Goal: Check status: Check status

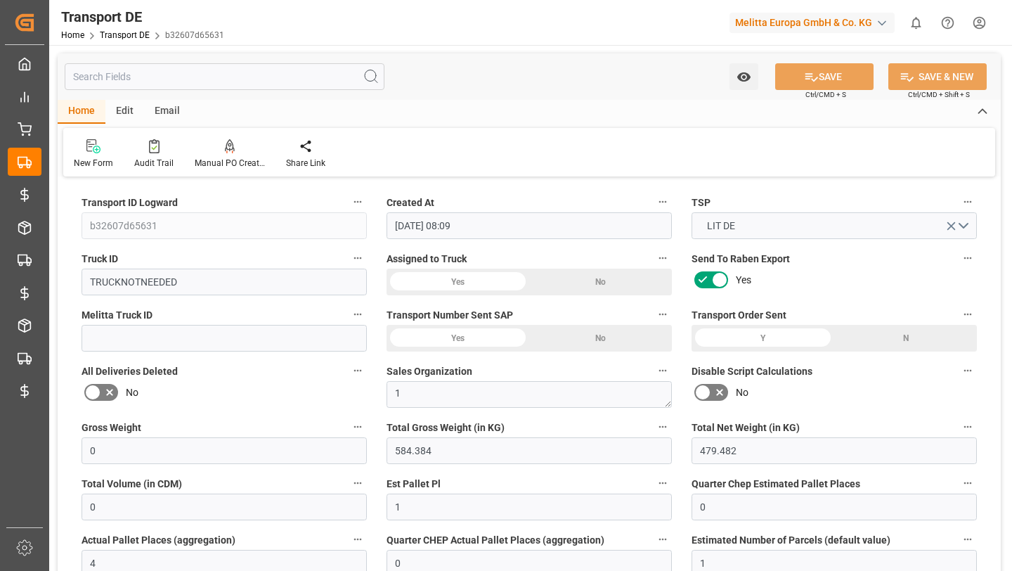
click at [158, 88] on input "text" at bounding box center [225, 76] width 320 height 27
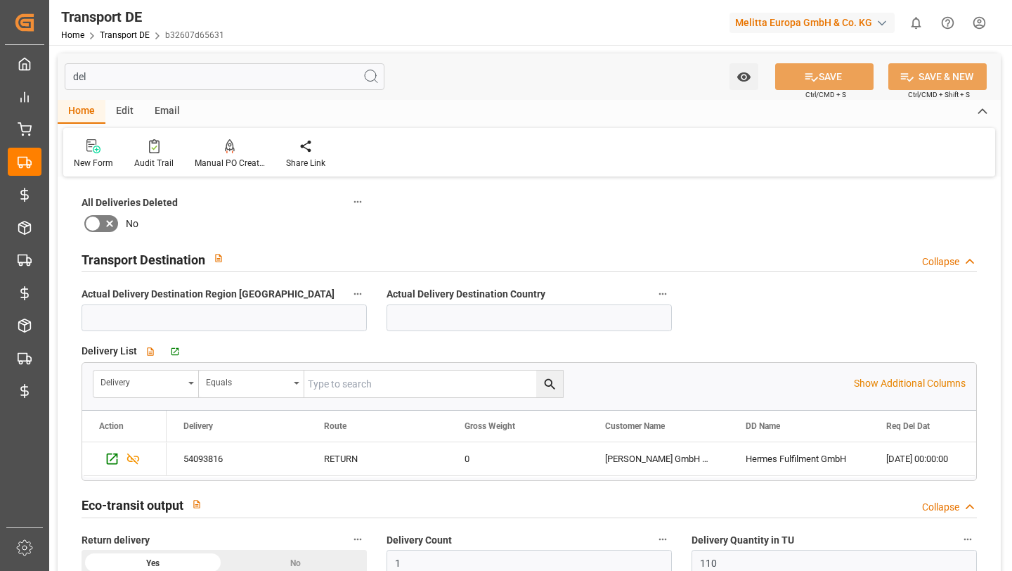
type input "de"
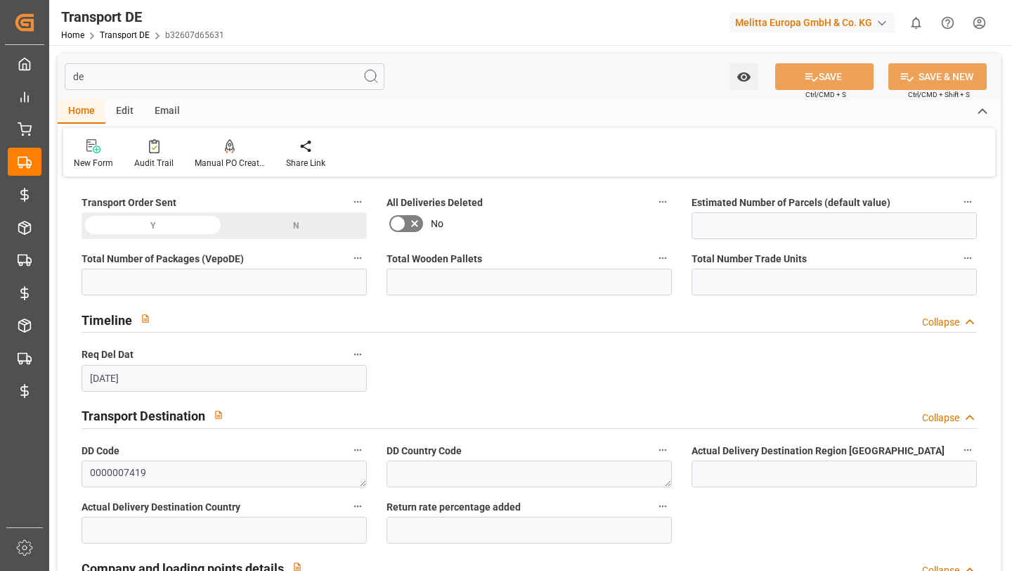
type input "1"
type input "0"
type input "110"
type input "d"
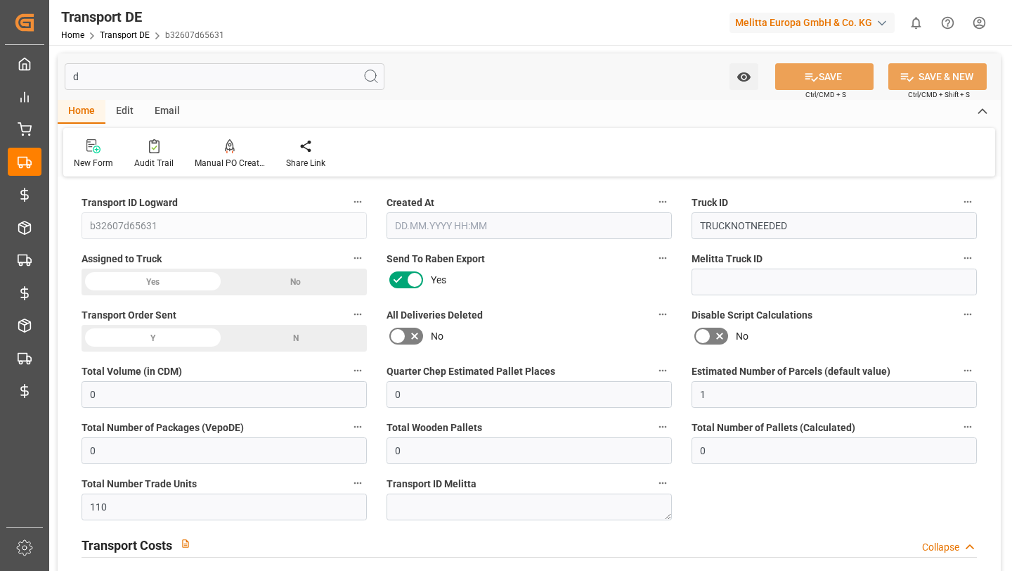
type input "[DATE] 08:09"
type input "[DATE]"
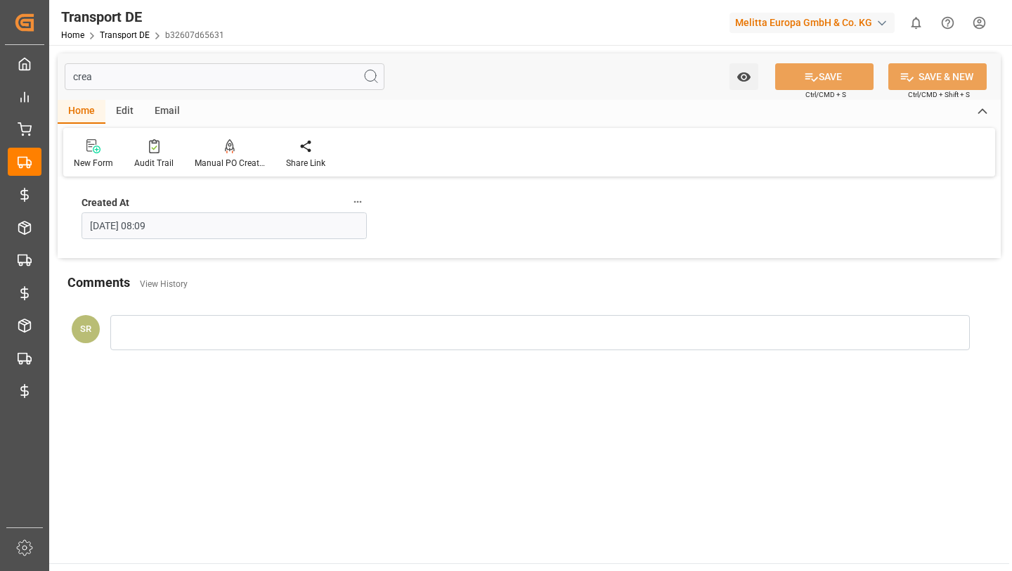
click at [243, 67] on input "crea" at bounding box center [225, 76] width 320 height 27
type input "de"
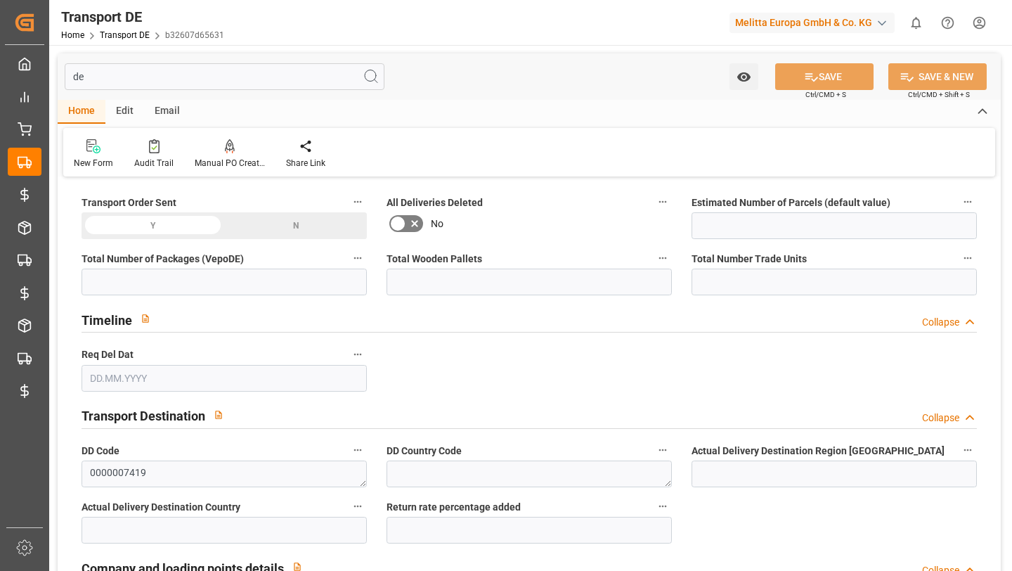
type input "1"
type input "0"
type input "110"
type input "Road"
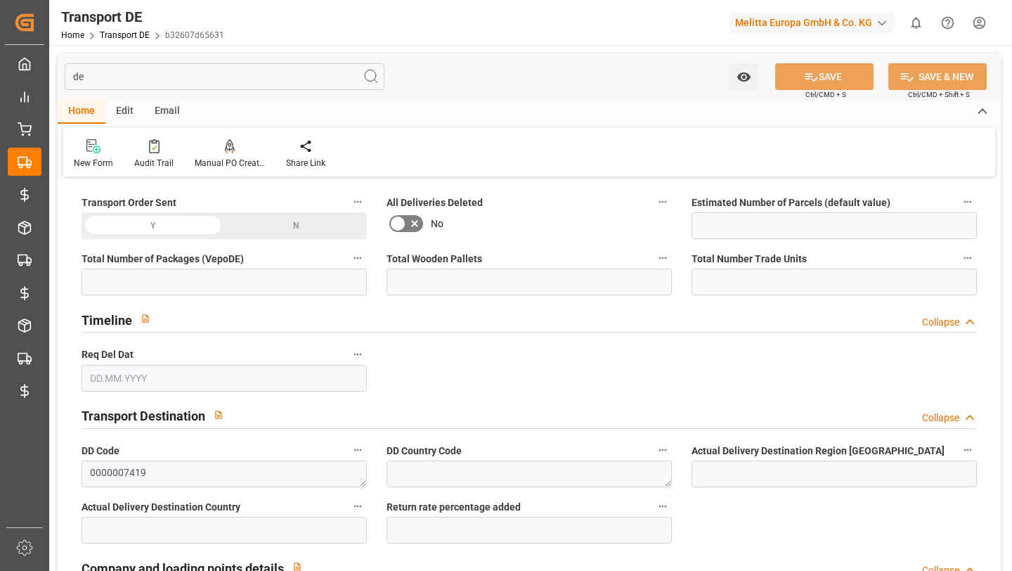
type input "1"
type input "110"
type input "[DATE]"
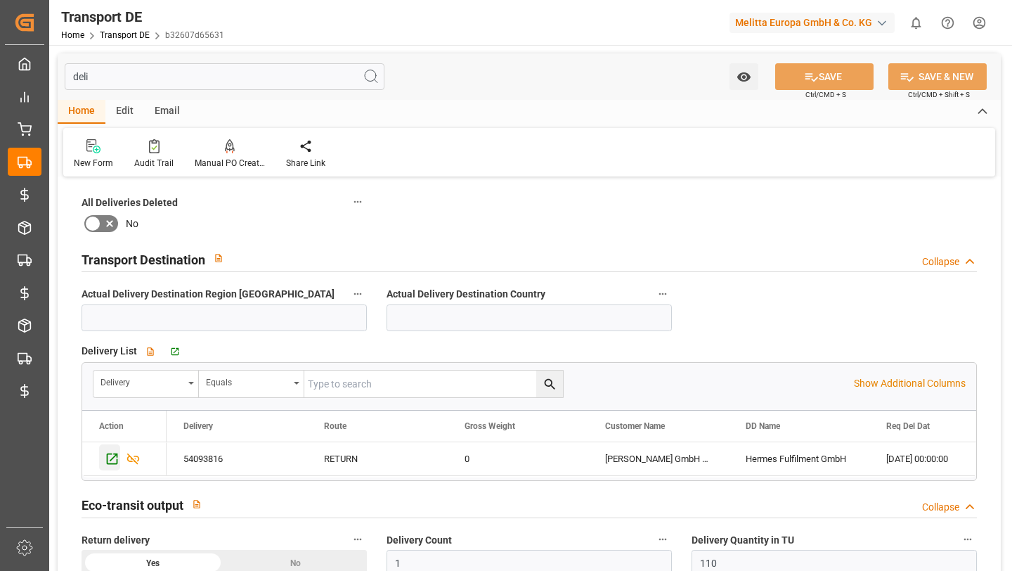
type input "deli"
click at [110, 454] on icon "Press SPACE to select this row." at bounding box center [112, 458] width 15 height 15
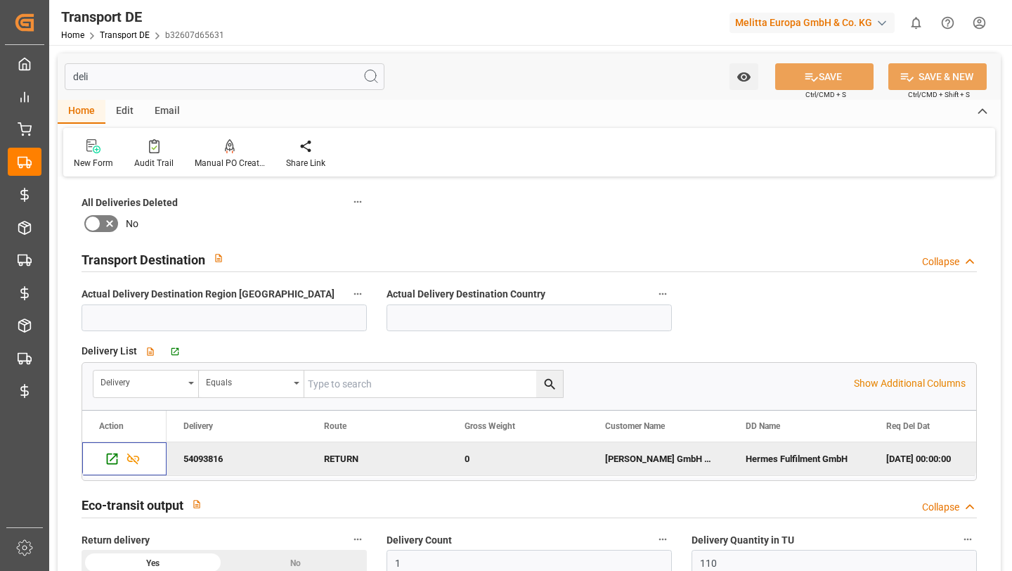
click at [146, 174] on div "New Form Audit Trail Manual PO Creation Share Link" at bounding box center [529, 152] width 932 height 48
click at [153, 153] on div "Audit Trail" at bounding box center [154, 153] width 60 height 31
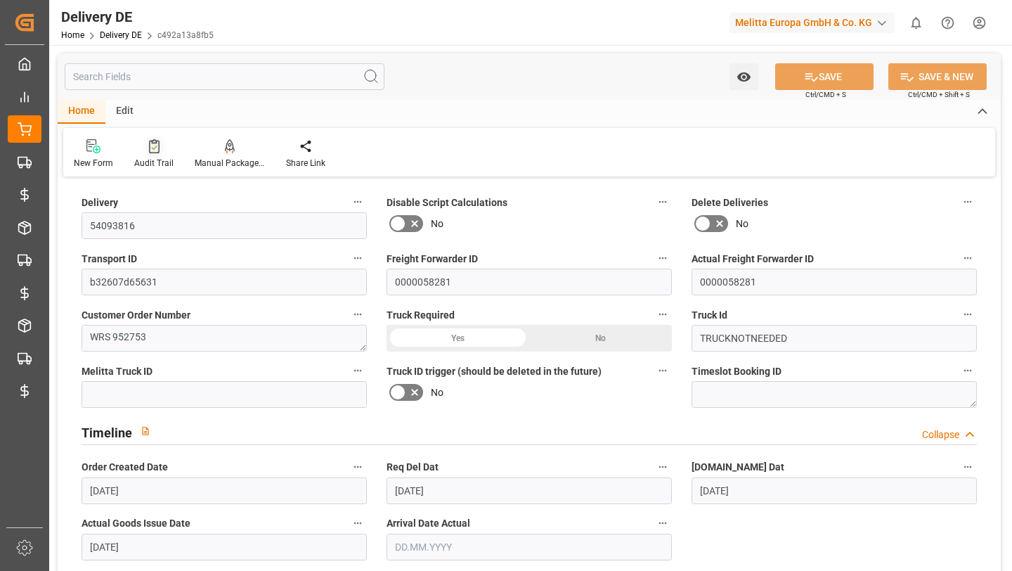
click at [152, 150] on icon at bounding box center [154, 146] width 11 height 14
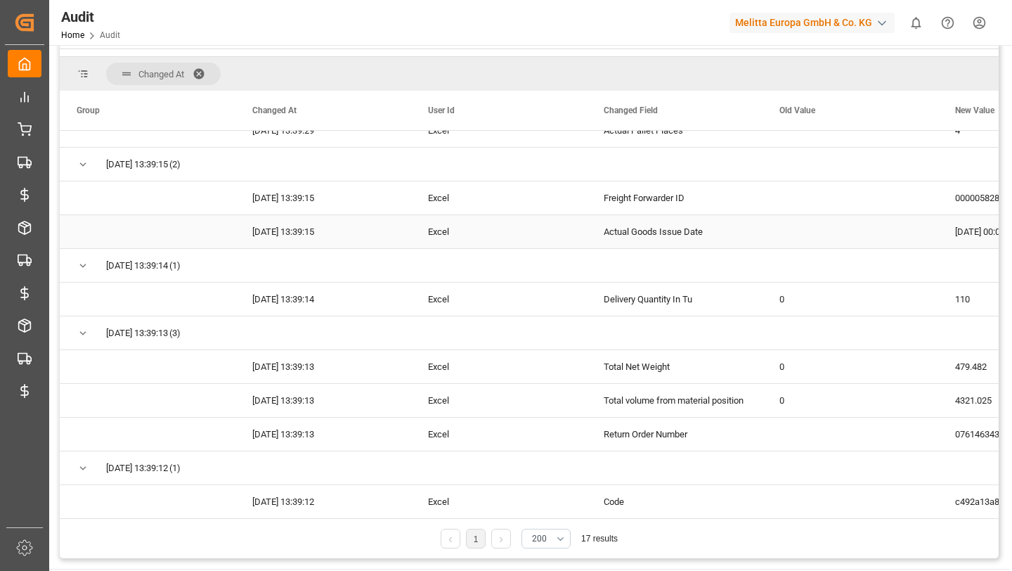
scroll to position [228, 0]
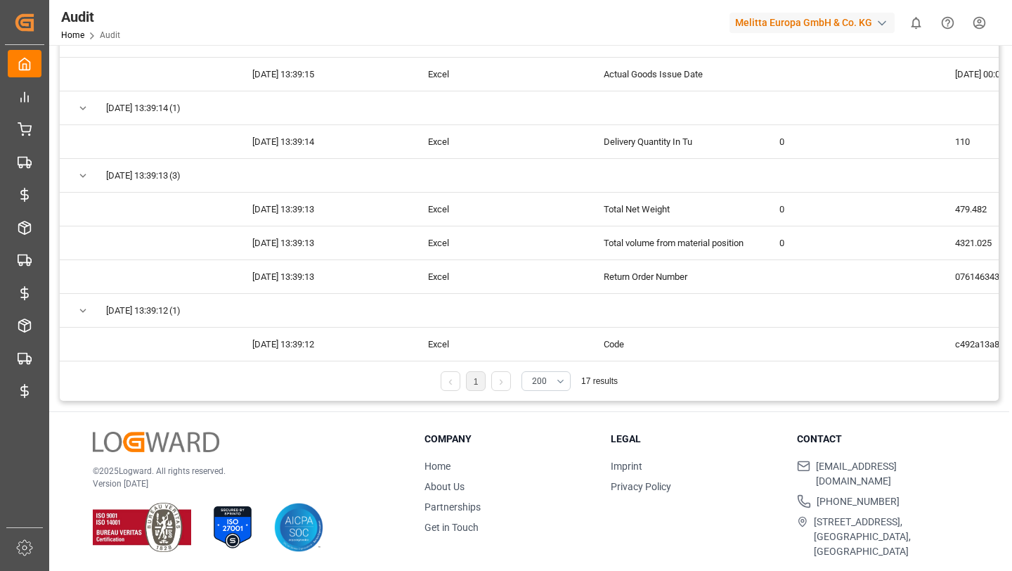
click at [372, 396] on div "1 200 17 results" at bounding box center [529, 386] width 939 height 30
